Goal: Contribute content

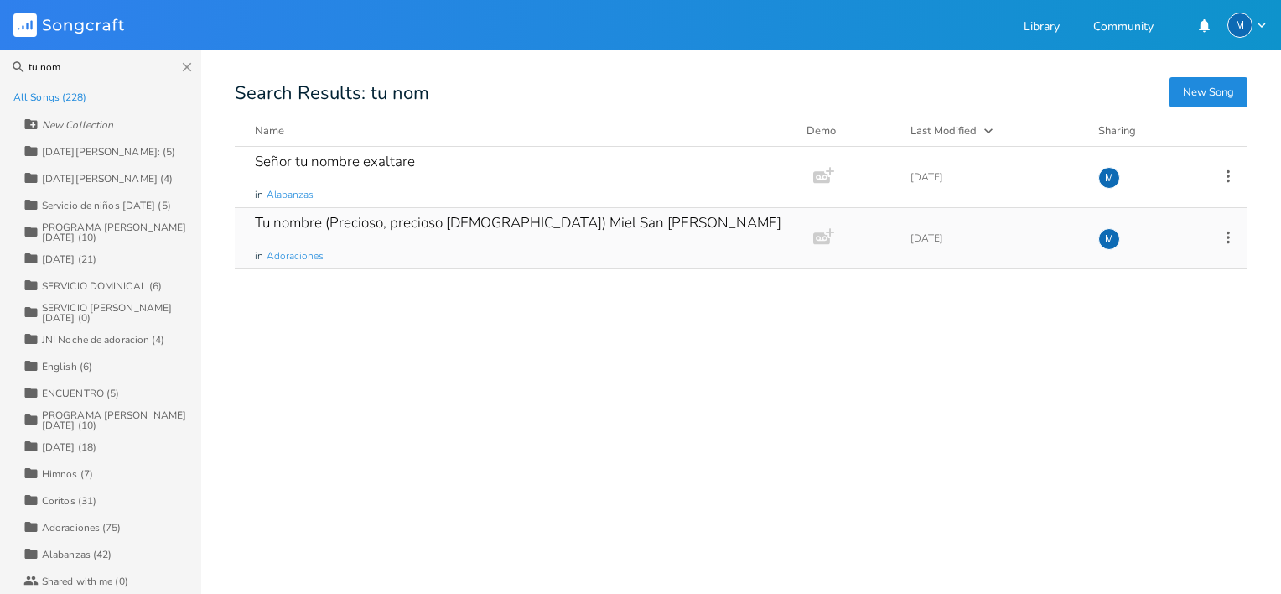
type input "tu nom"
click at [380, 210] on div "Tu nombre (Precioso, precioso [DEMOGRAPHIC_DATA]) Miel San [PERSON_NAME] in Ado…" at bounding box center [521, 238] width 532 height 60
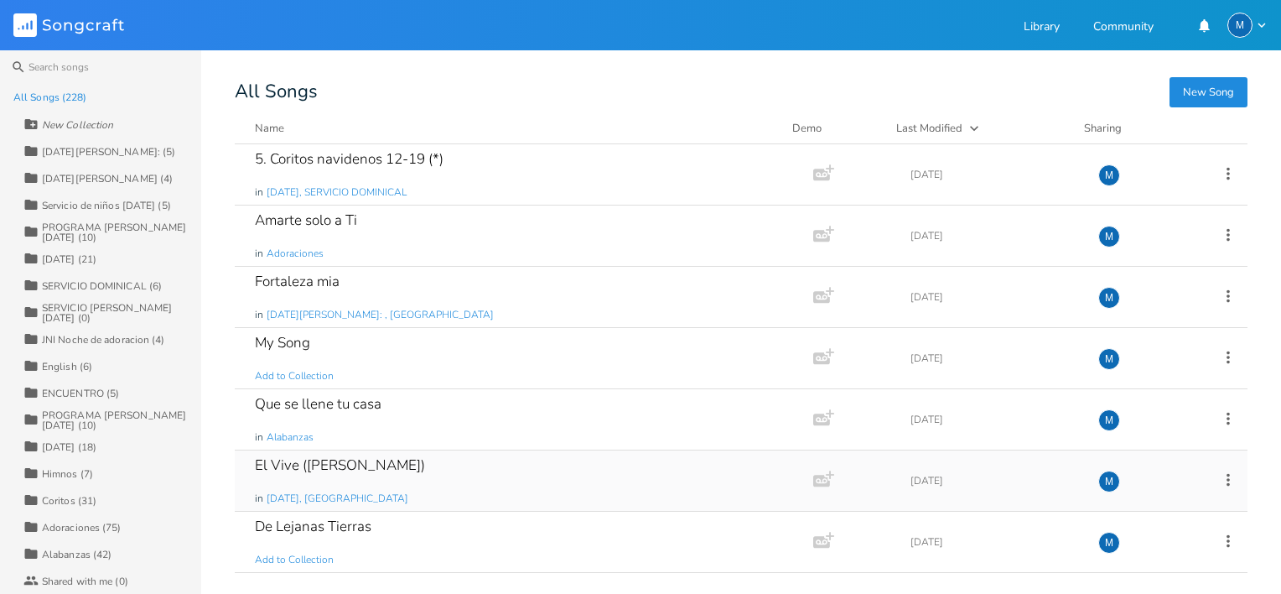
scroll to position [13, 0]
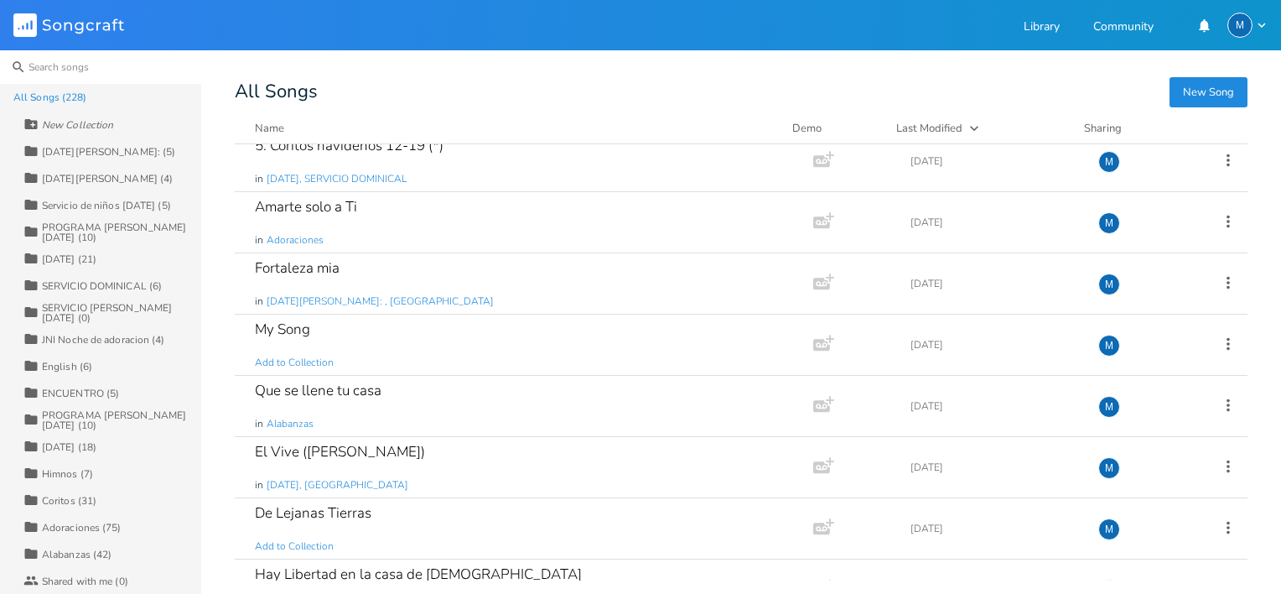
click at [91, 69] on input at bounding box center [100, 67] width 201 height 34
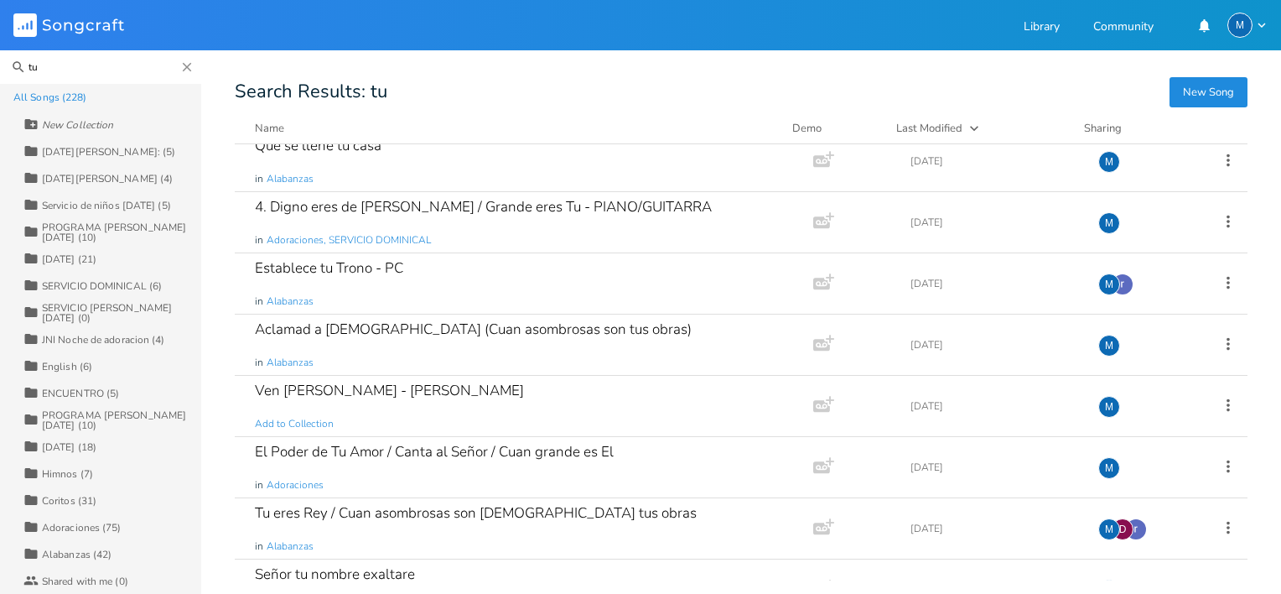
scroll to position [0, 0]
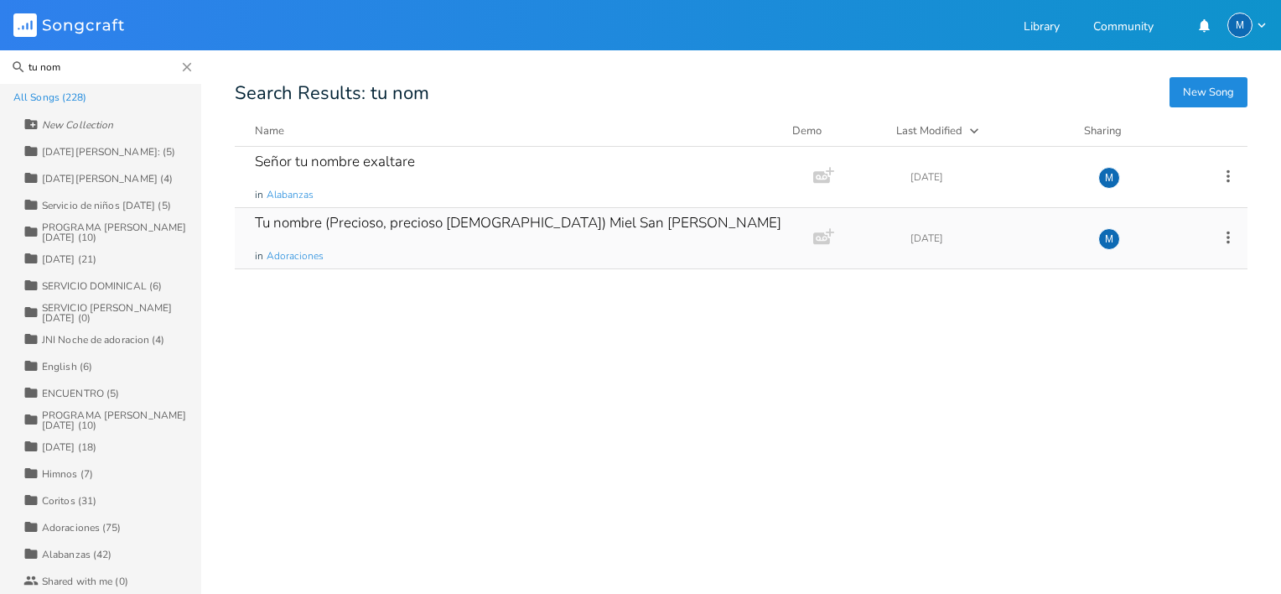
type input "tu nom"
click at [366, 226] on div "Tu nombre (Precioso, precioso [DEMOGRAPHIC_DATA]) Miel San [PERSON_NAME]" at bounding box center [518, 222] width 526 height 14
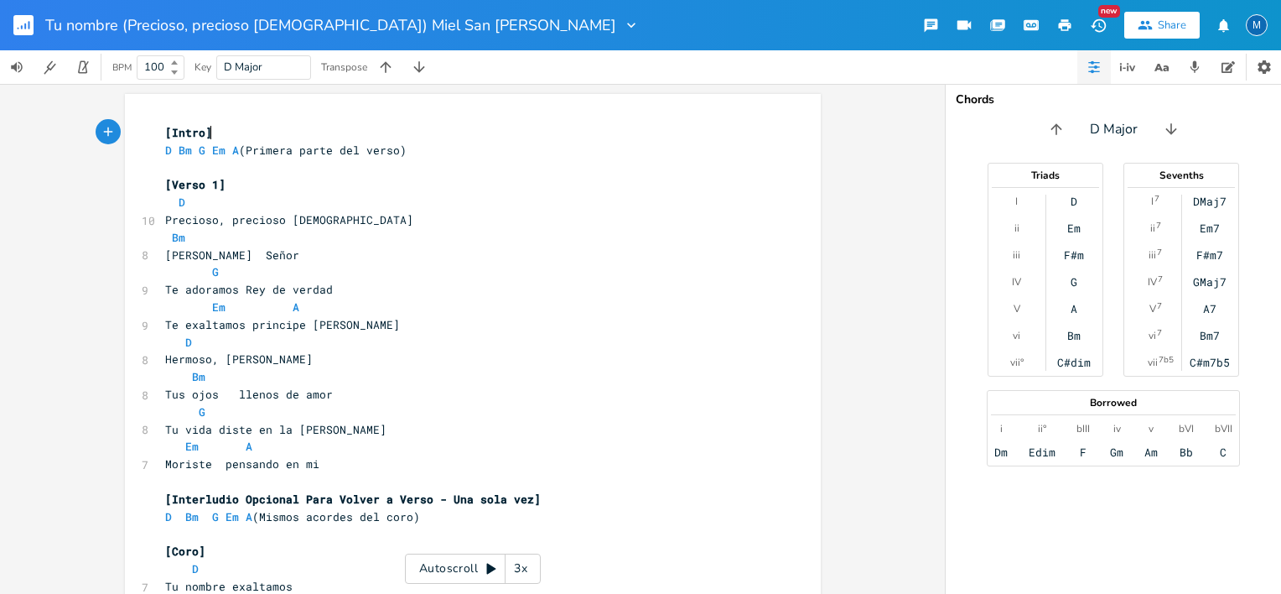
click at [149, 118] on div "xxxxxxxxxx [Intro] D Bm G Em A (Primera parte del verso) ​ [Verso 1] D 10 Preci…" at bounding box center [473, 469] width 696 height 751
click at [165, 126] on span "[Intro]" at bounding box center [188, 132] width 47 height 15
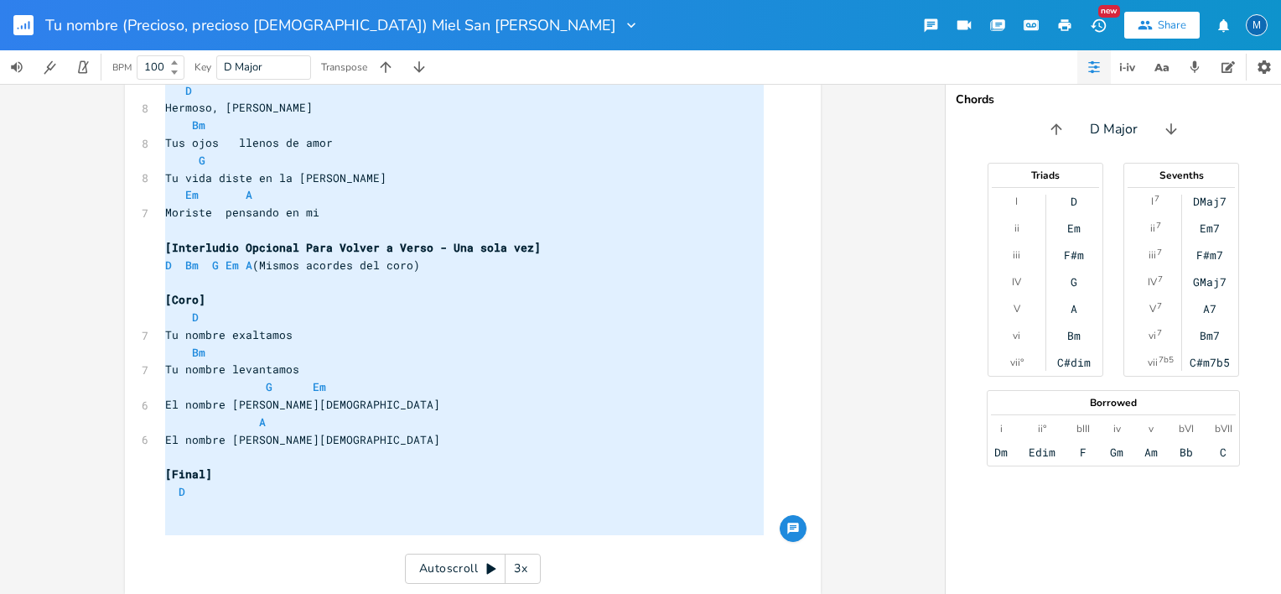
type textarea "[Intro] D Bm G Em A (Primera parte del verso) [Verso 1] D Precioso, precioso [D…"
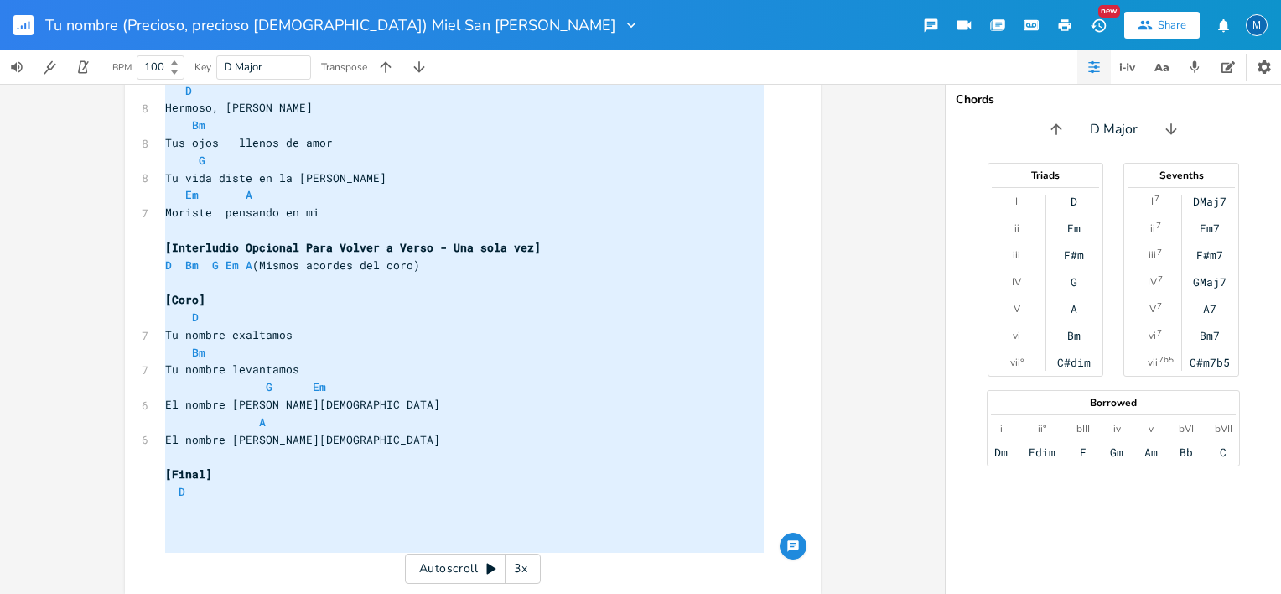
drag, startPoint x: 158, startPoint y: 130, endPoint x: 392, endPoint y: 606, distance: 530.9
click at [392, 593] on html "Tu nombre (Precioso, precioso [DEMOGRAPHIC_DATA]) Miel San [PERSON_NAME] New Sh…" at bounding box center [640, 297] width 1281 height 594
